Goal: Information Seeking & Learning: Learn about a topic

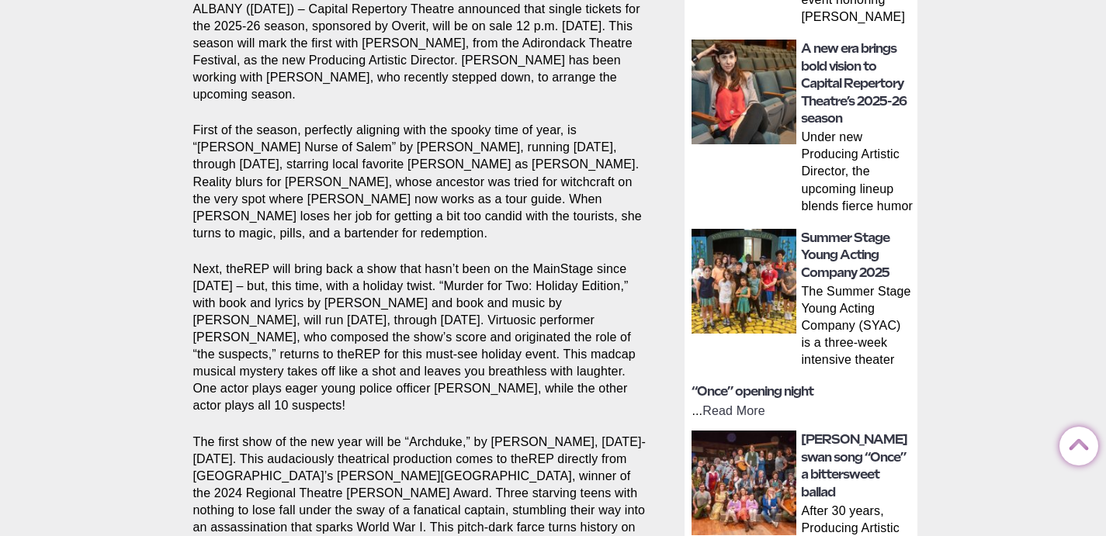
scroll to position [322, 0]
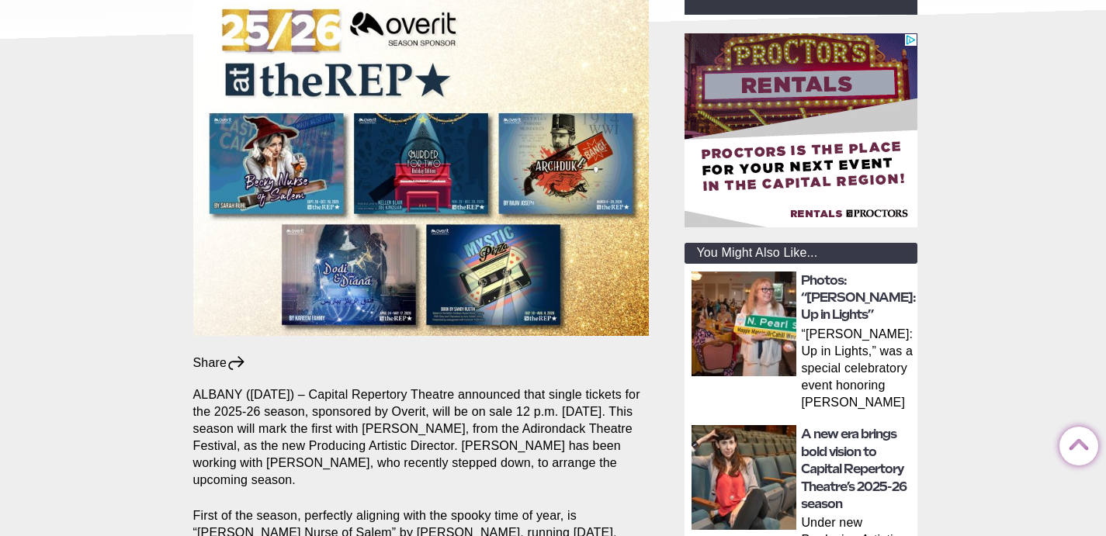
click at [759, 325] on img at bounding box center [744, 324] width 105 height 105
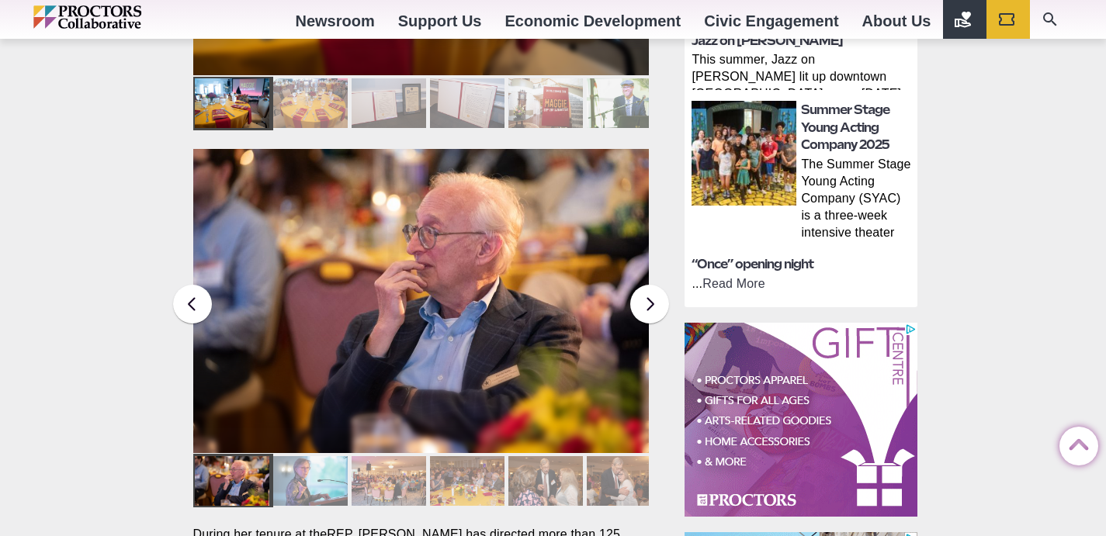
scroll to position [571, 0]
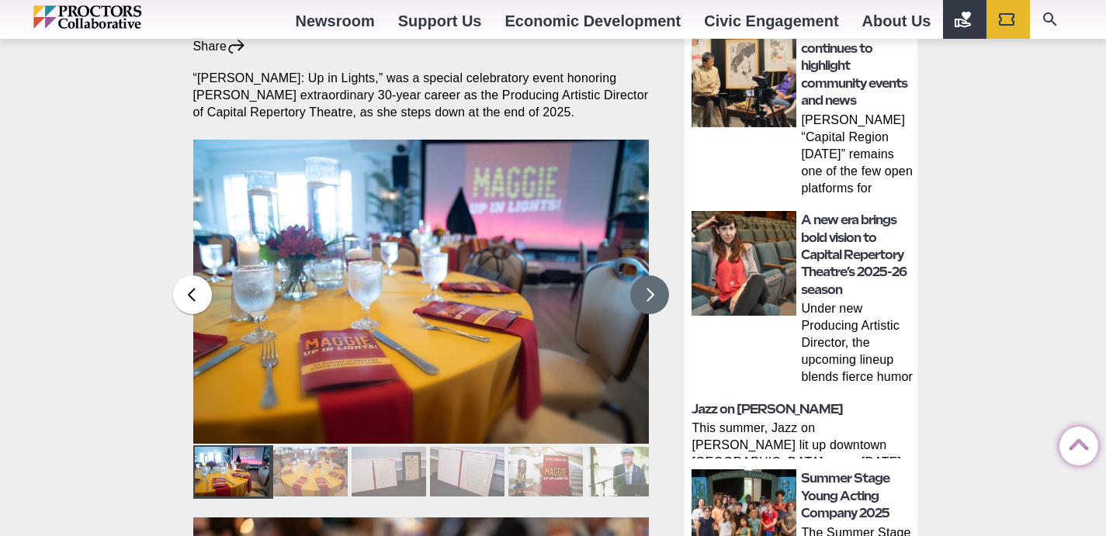
click at [652, 276] on button at bounding box center [649, 295] width 39 height 39
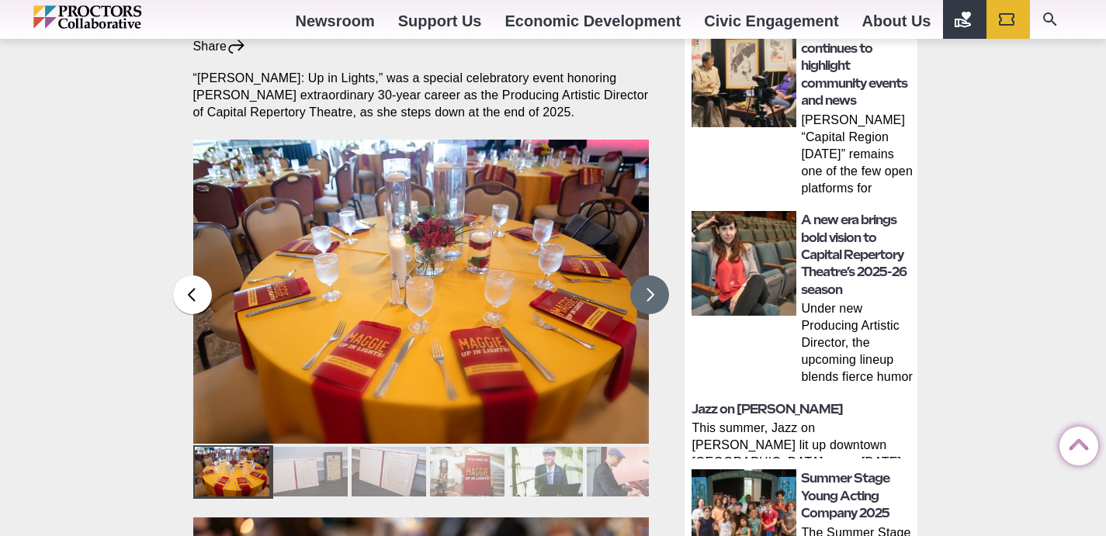
click at [652, 276] on button at bounding box center [649, 295] width 39 height 39
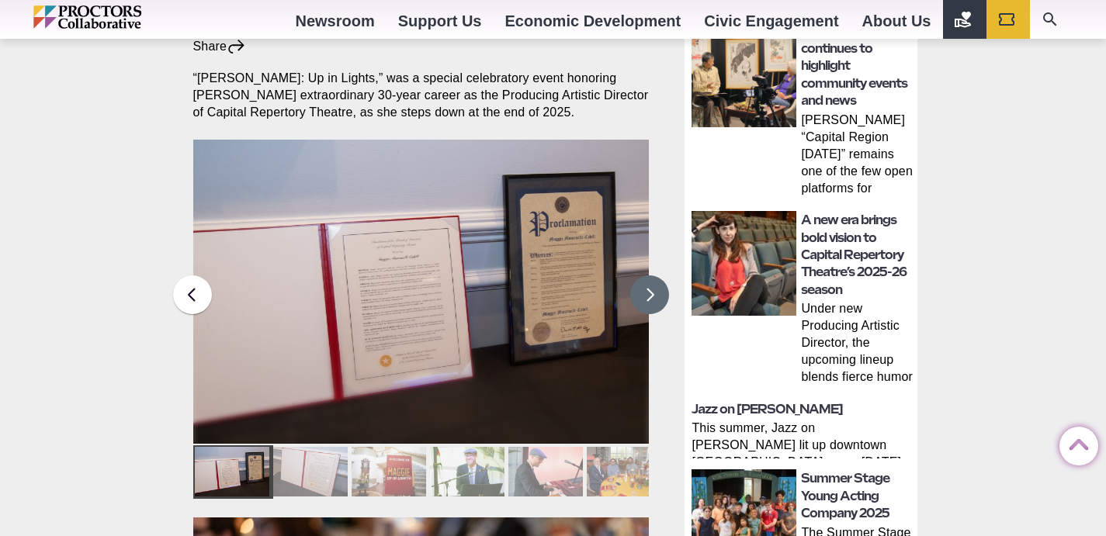
click at [652, 276] on button at bounding box center [649, 295] width 39 height 39
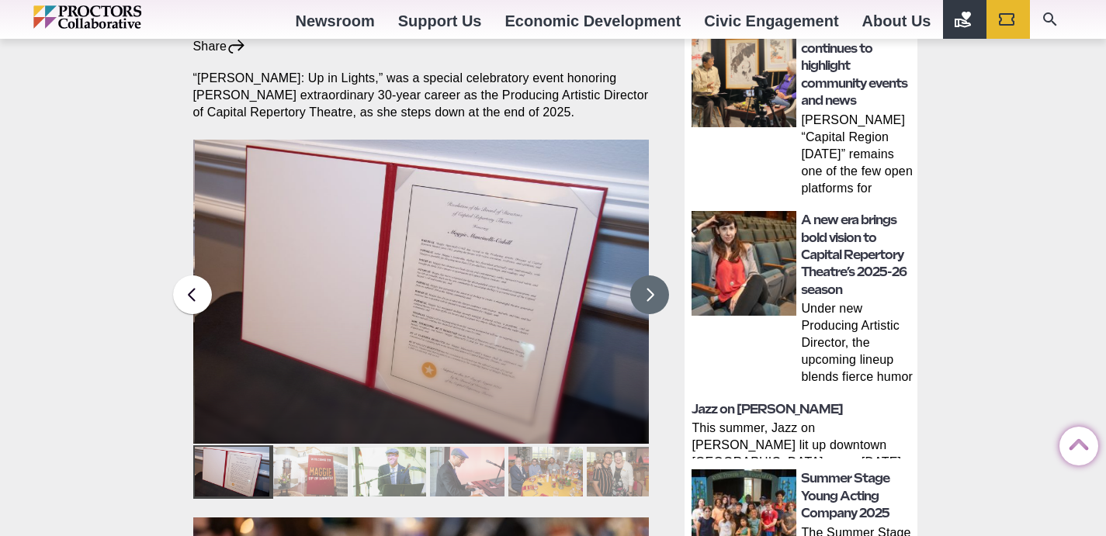
click at [652, 276] on button at bounding box center [649, 295] width 39 height 39
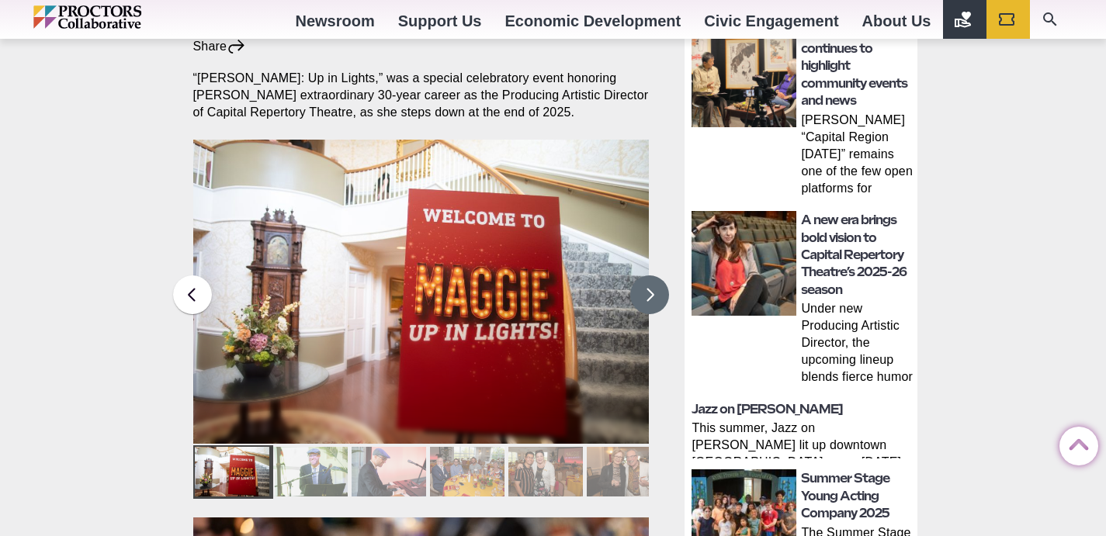
click at [652, 276] on button at bounding box center [649, 295] width 39 height 39
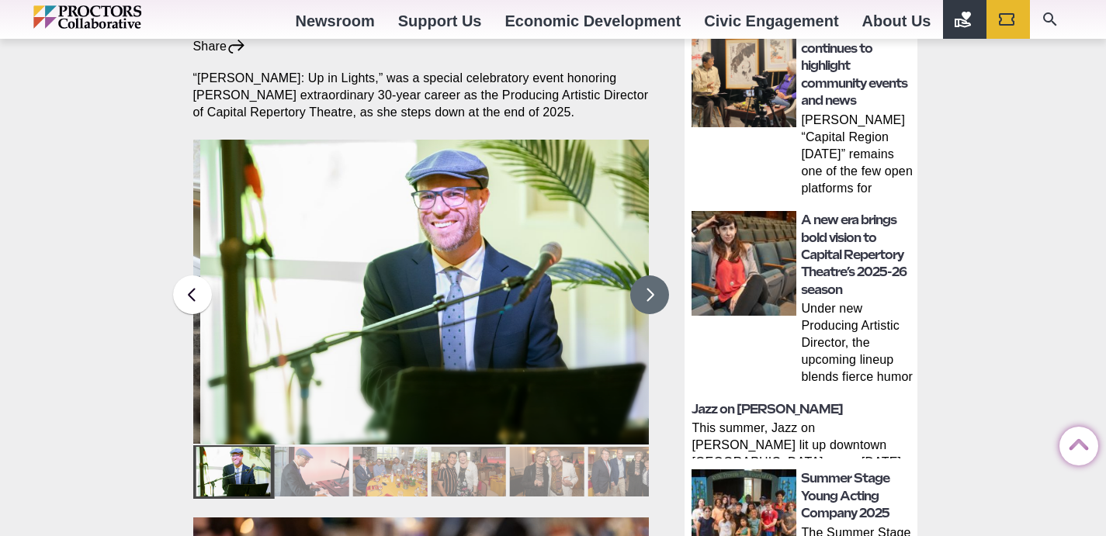
click at [652, 276] on button at bounding box center [649, 295] width 39 height 39
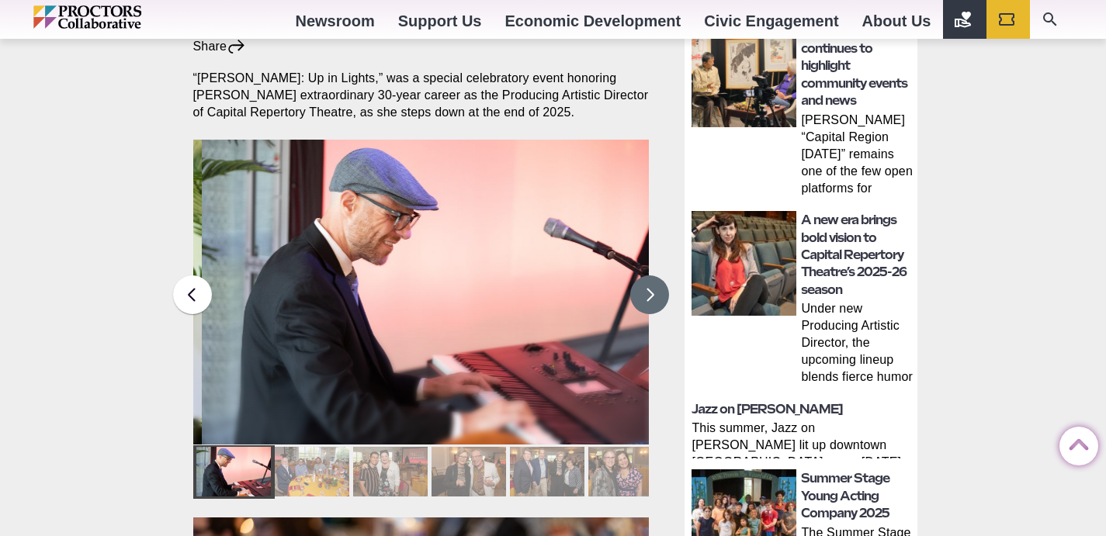
click at [652, 276] on button at bounding box center [649, 295] width 39 height 39
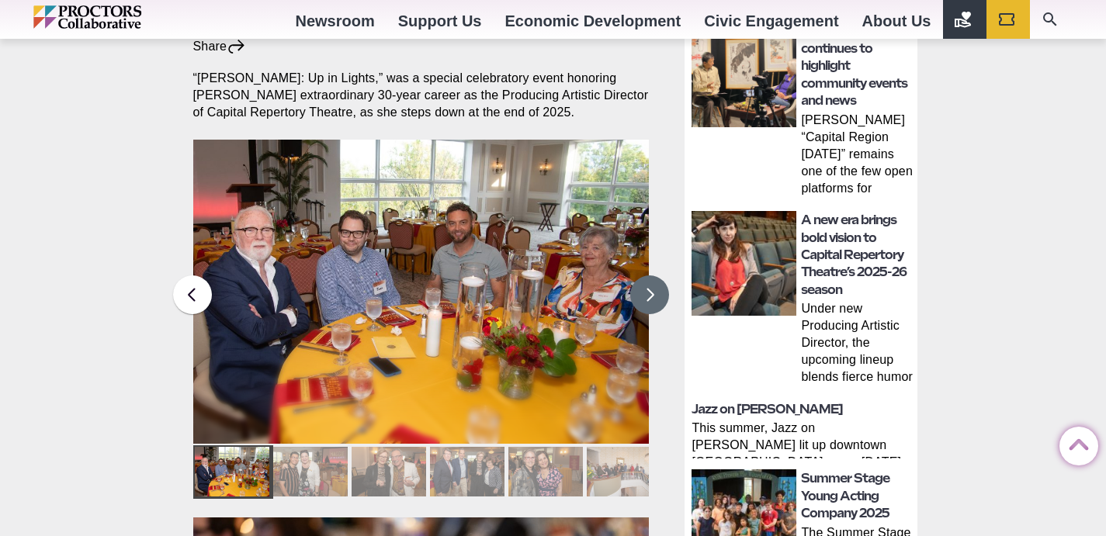
click at [652, 276] on button at bounding box center [649, 295] width 39 height 39
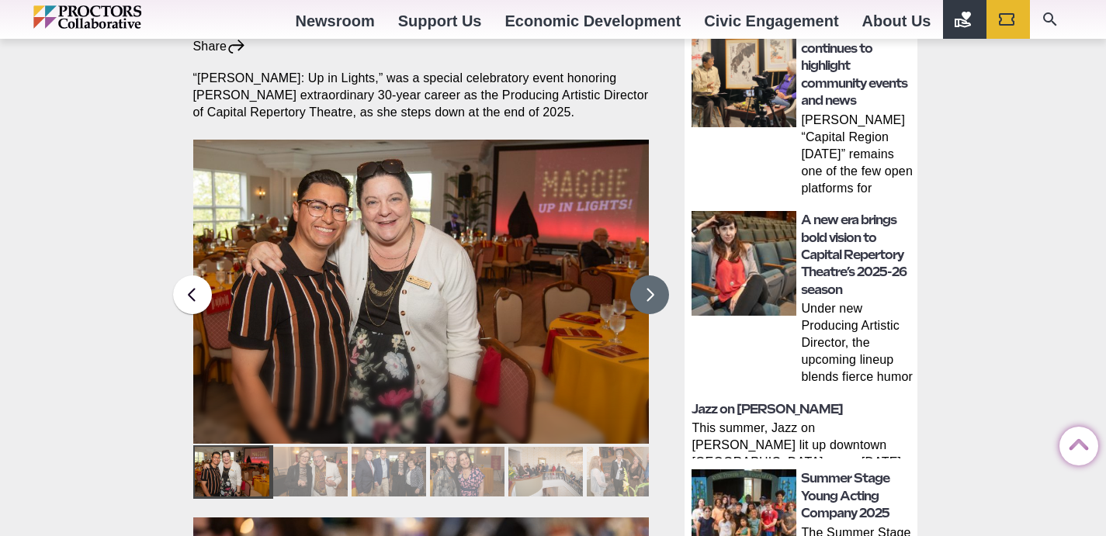
click at [652, 276] on button at bounding box center [649, 295] width 39 height 39
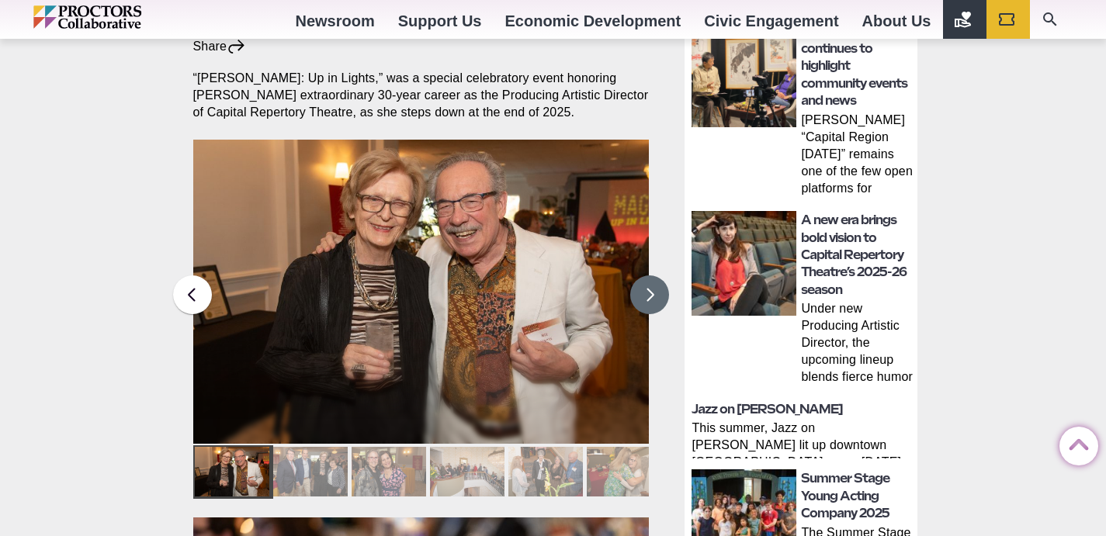
click at [652, 276] on button at bounding box center [649, 295] width 39 height 39
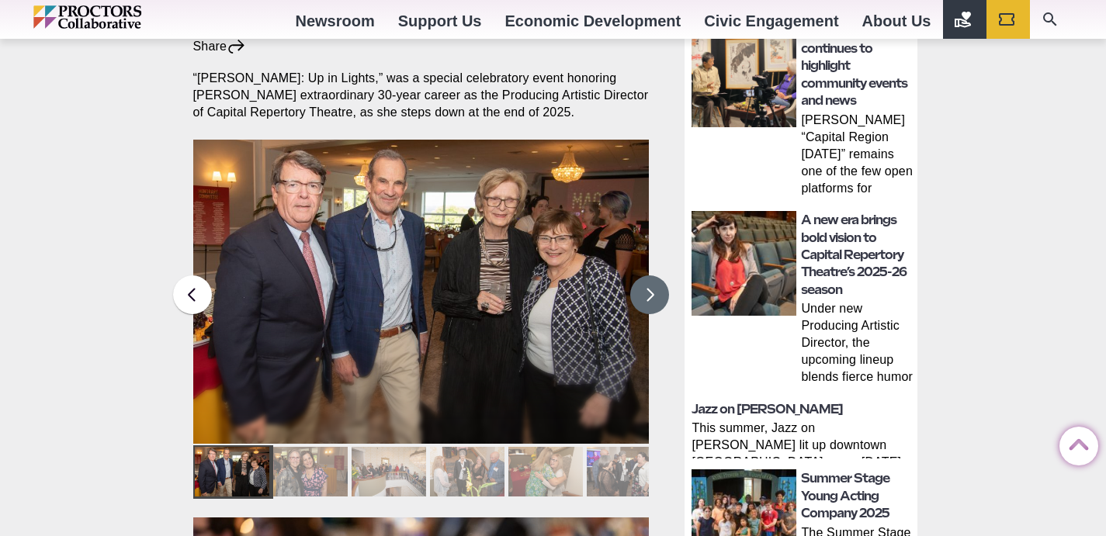
click at [651, 276] on button at bounding box center [649, 295] width 39 height 39
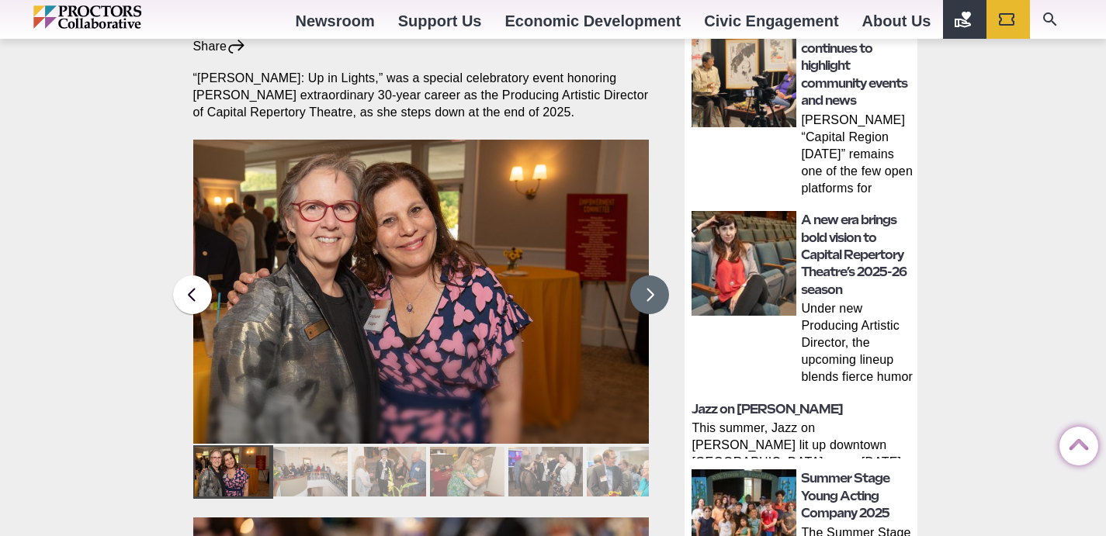
click at [651, 276] on button at bounding box center [649, 295] width 39 height 39
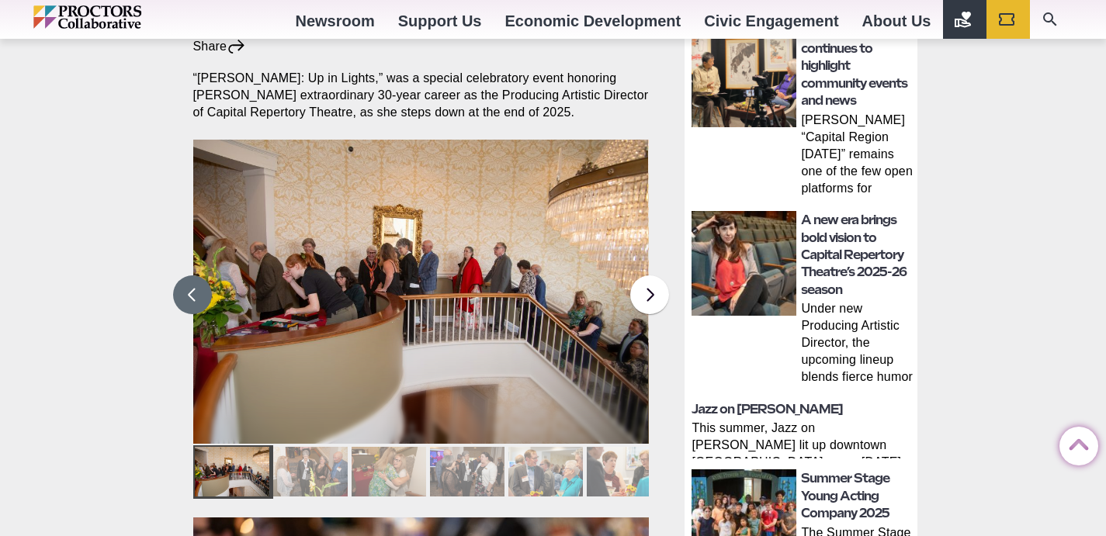
click at [185, 276] on button at bounding box center [192, 295] width 39 height 39
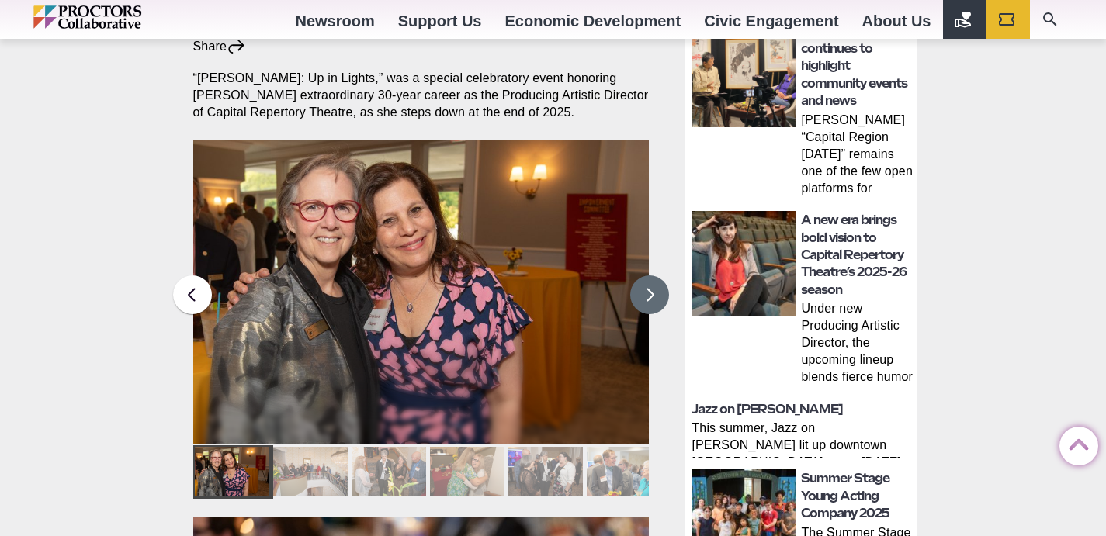
click at [645, 276] on button at bounding box center [649, 295] width 39 height 39
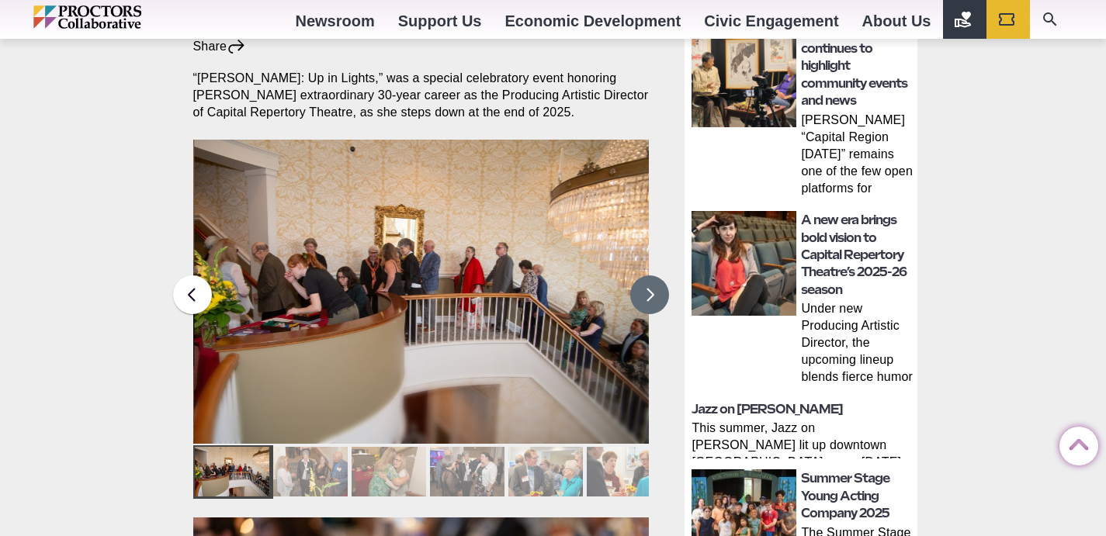
click at [645, 276] on button at bounding box center [649, 295] width 39 height 39
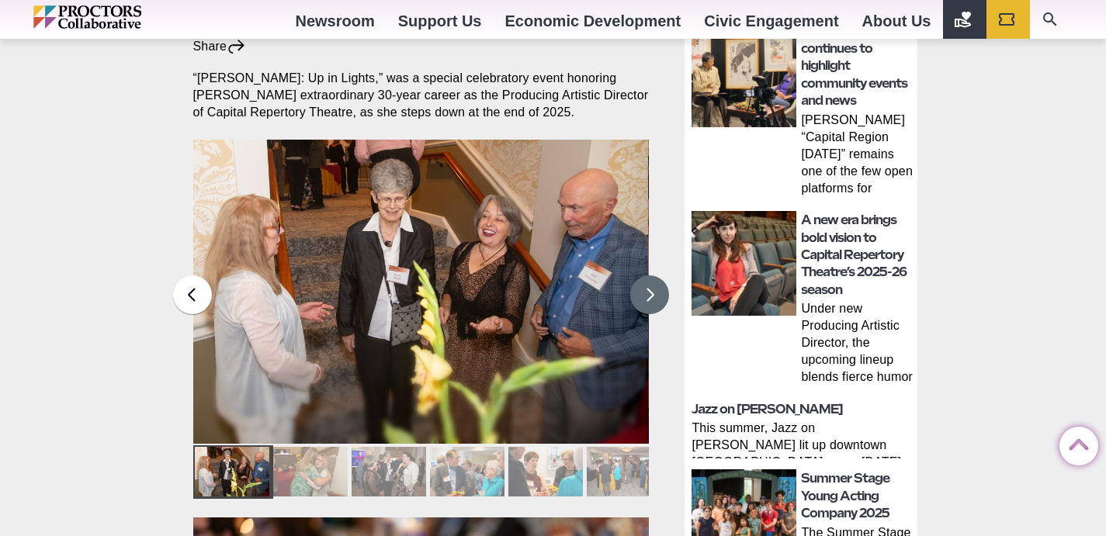
click at [646, 276] on button at bounding box center [649, 295] width 39 height 39
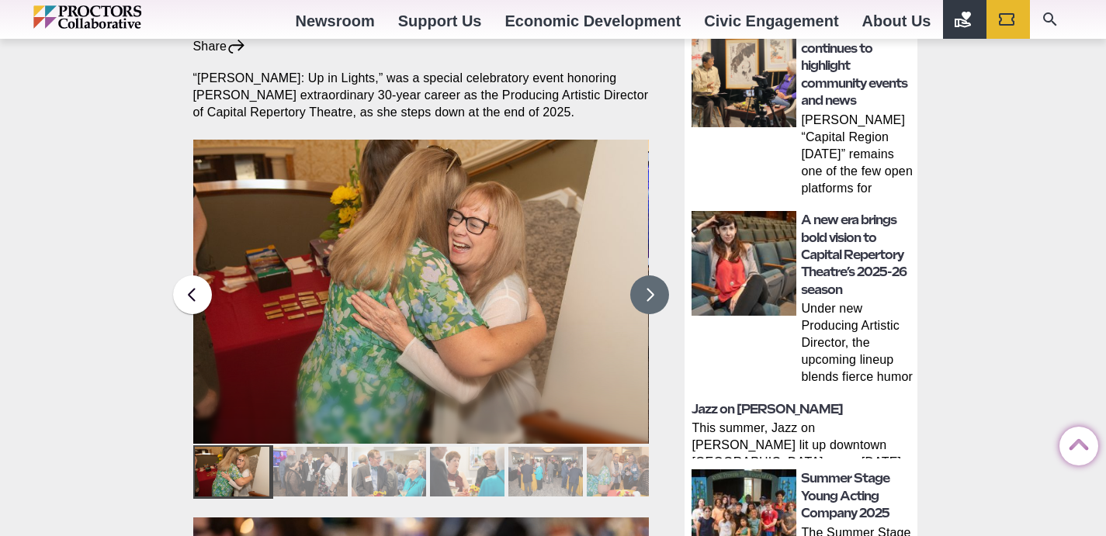
click at [646, 276] on button at bounding box center [649, 295] width 39 height 39
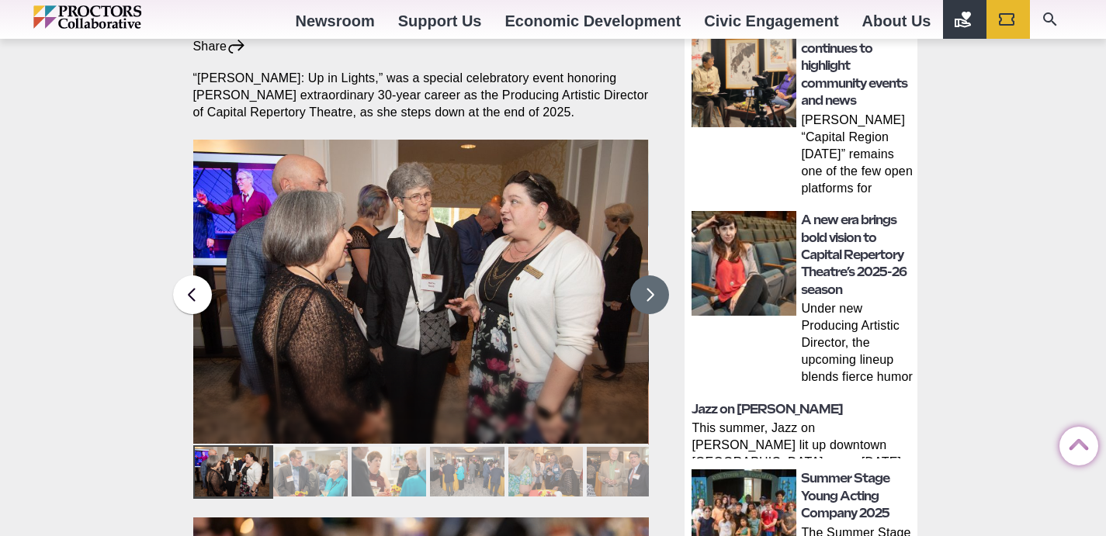
click at [646, 276] on button at bounding box center [649, 295] width 39 height 39
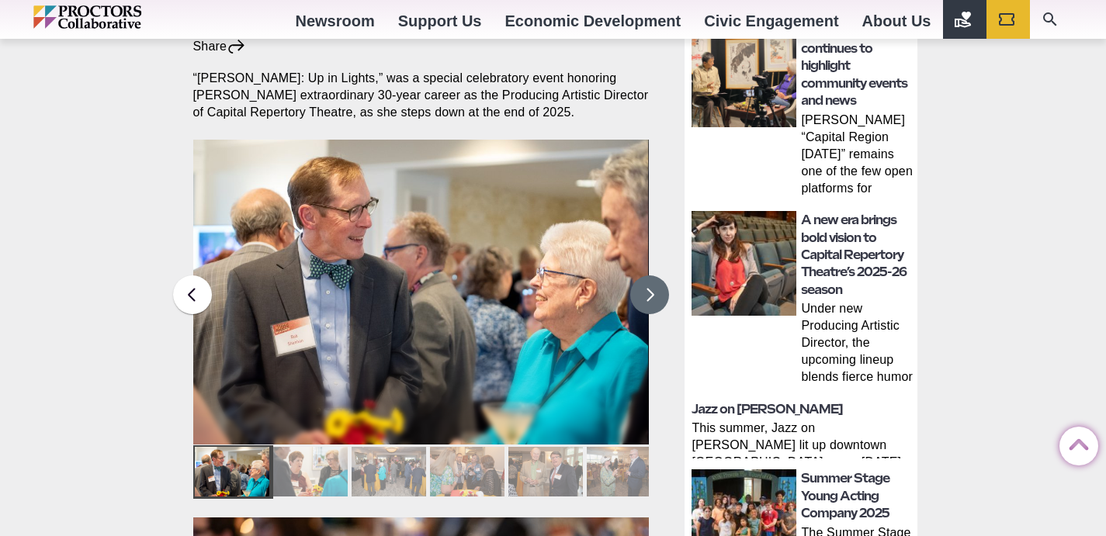
click at [646, 276] on button at bounding box center [649, 295] width 39 height 39
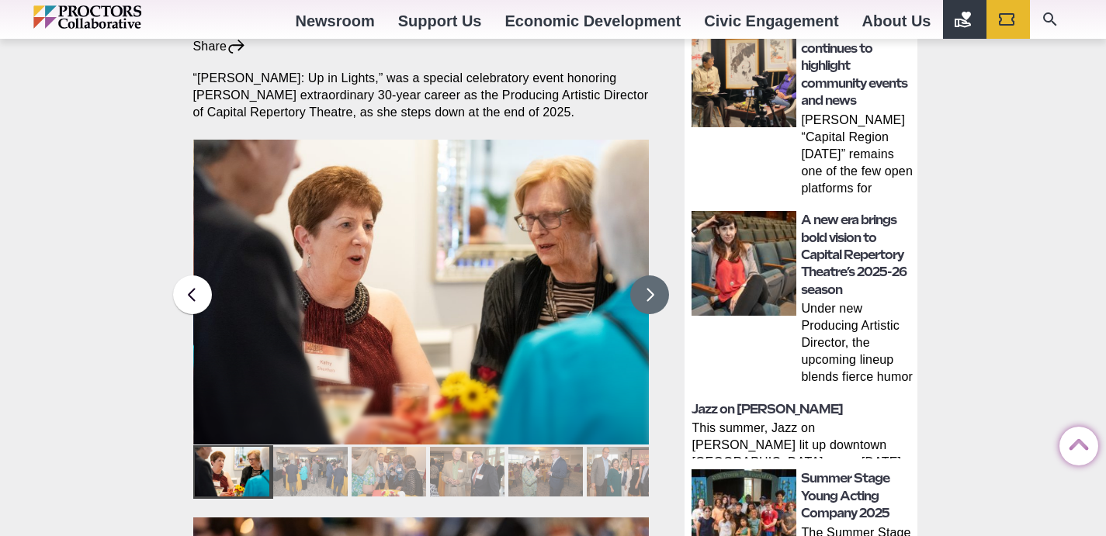
click at [646, 276] on button at bounding box center [649, 295] width 39 height 39
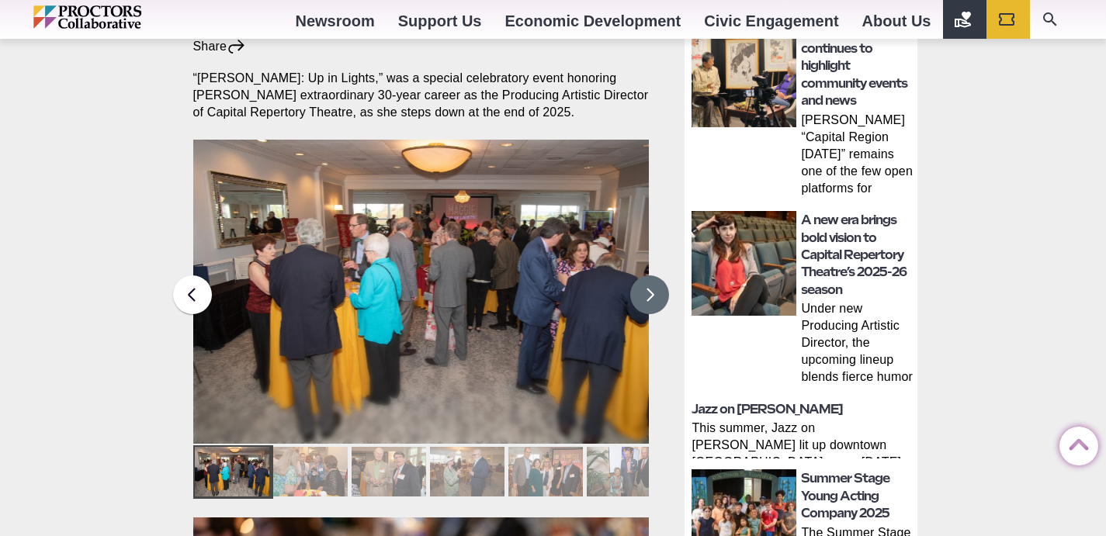
click at [646, 276] on button at bounding box center [649, 295] width 39 height 39
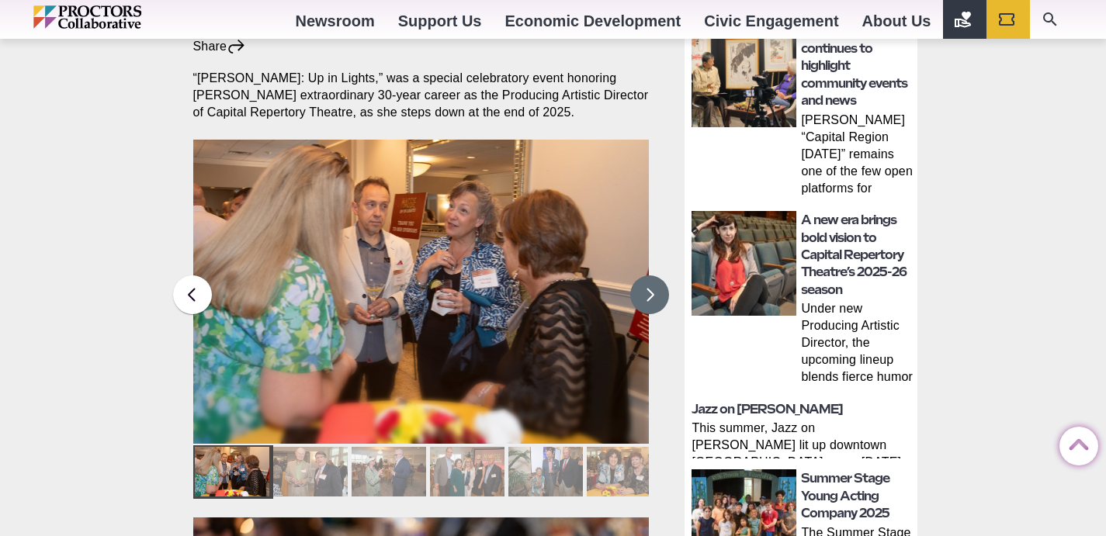
click at [646, 276] on button at bounding box center [649, 295] width 39 height 39
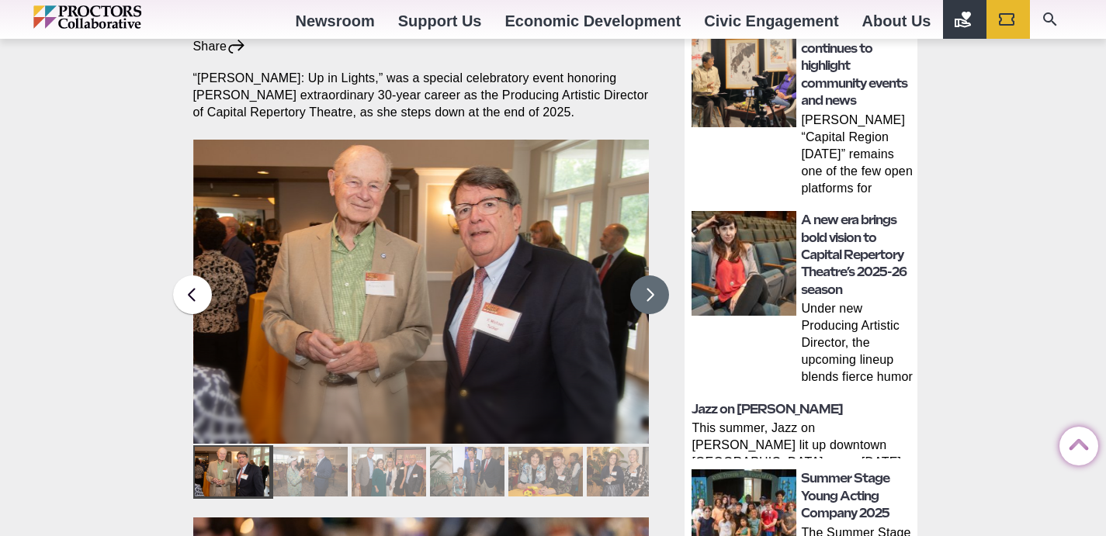
click at [646, 276] on button at bounding box center [649, 295] width 39 height 39
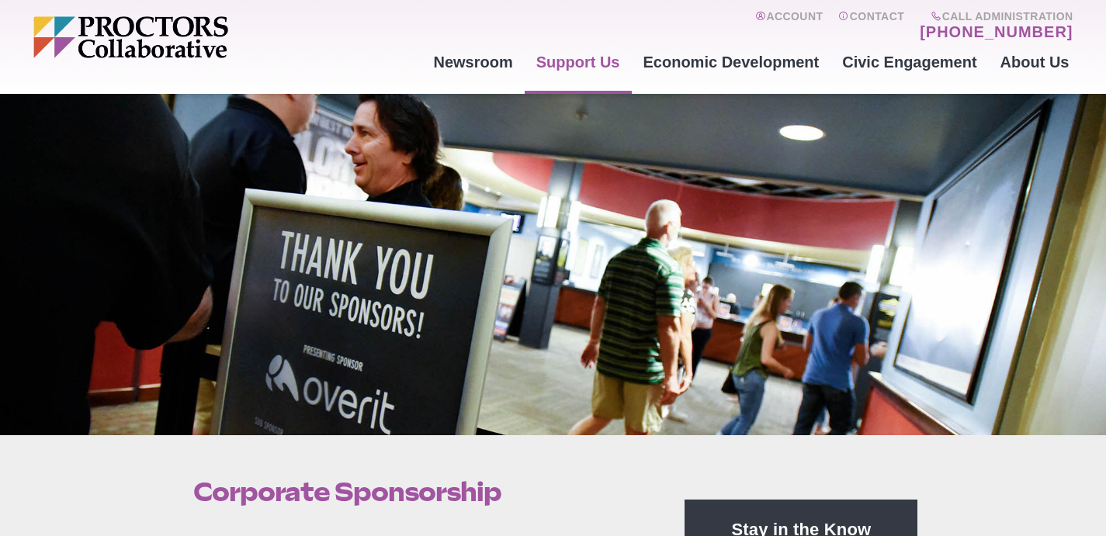
scroll to position [39, 0]
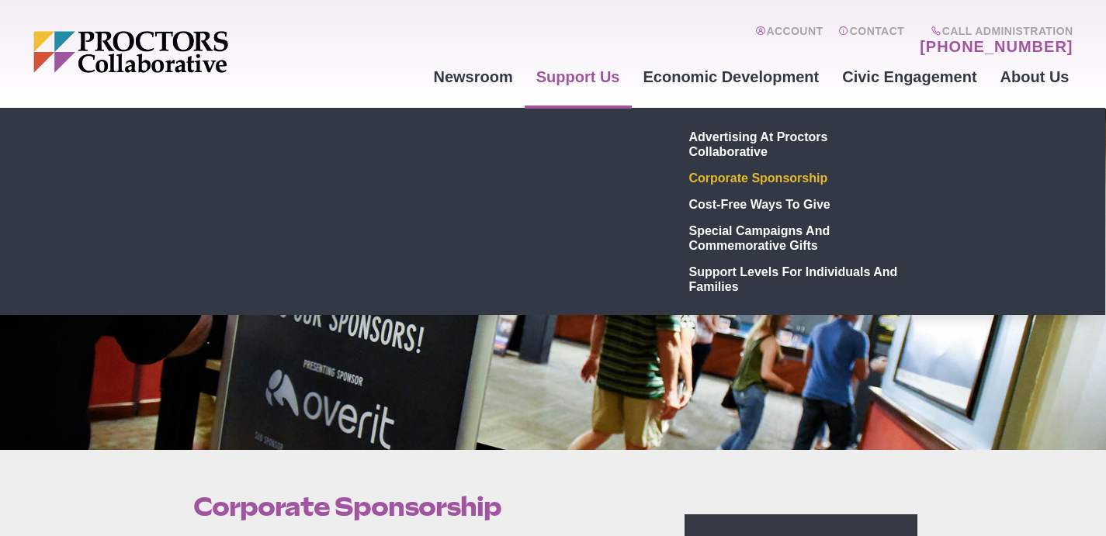
click at [707, 177] on link "Corporate Sponsorship" at bounding box center [796, 178] width 227 height 26
click at [707, 175] on link "Corporate Sponsorship" at bounding box center [796, 178] width 227 height 26
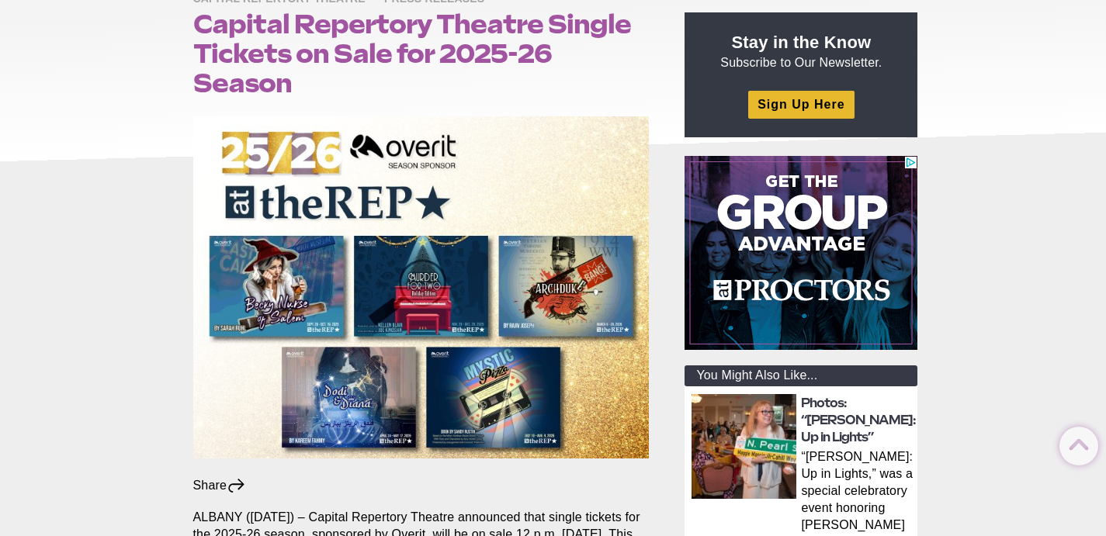
scroll to position [206, 0]
